Goal: Task Accomplishment & Management: Use online tool/utility

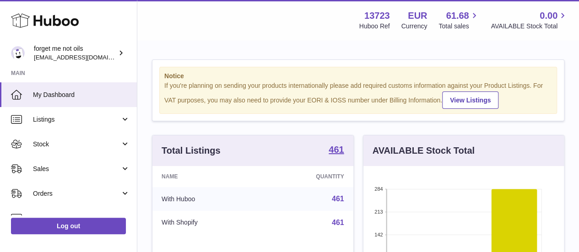
scroll to position [143, 200]
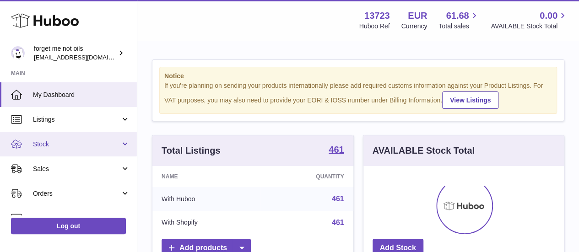
scroll to position [143, 200]
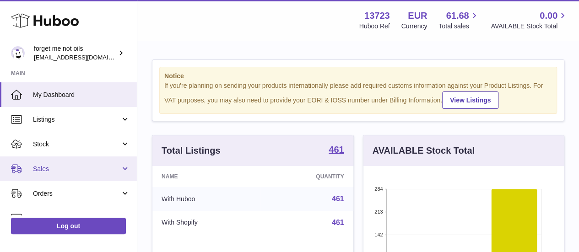
click at [58, 173] on link "Sales" at bounding box center [68, 168] width 137 height 25
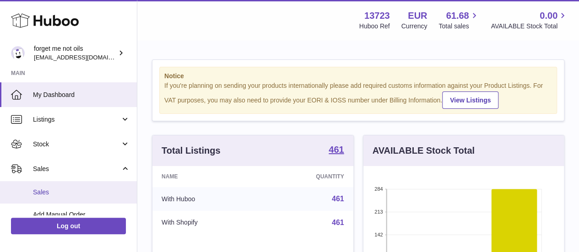
click at [69, 194] on span "Sales" at bounding box center [81, 192] width 97 height 9
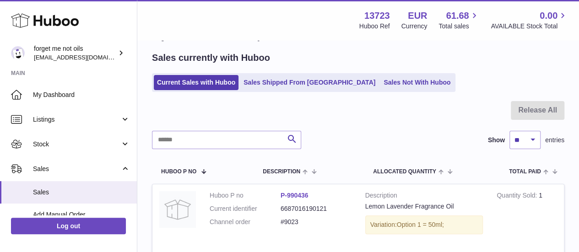
scroll to position [46, 0]
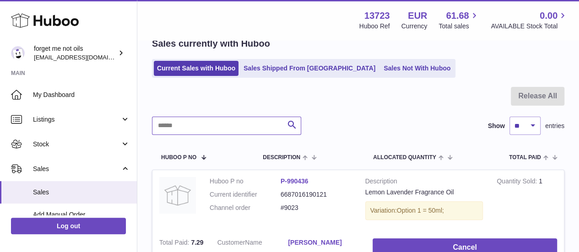
click at [255, 130] on input "text" at bounding box center [226, 126] width 149 height 18
type input "****"
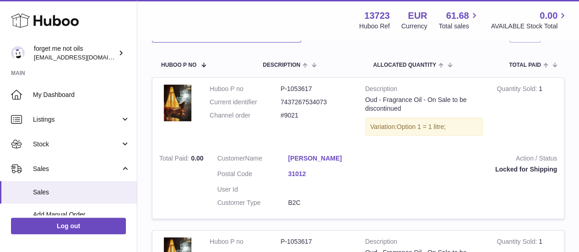
scroll to position [137, 0]
